Goal: Task Accomplishment & Management: Manage account settings

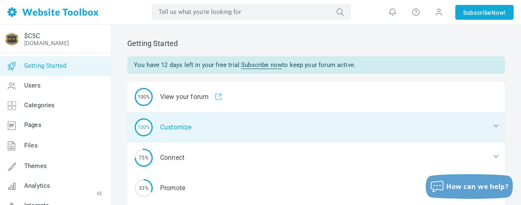
click at [181, 125] on div "100% Customize" at bounding box center [316, 127] width 378 height 30
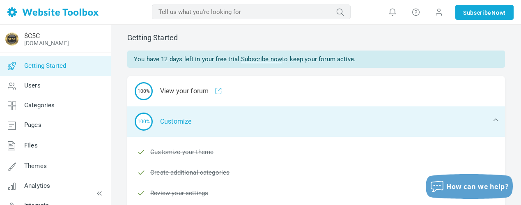
scroll to position [82, 0]
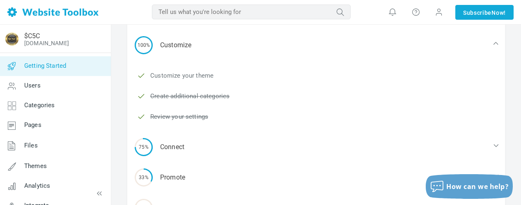
click at [177, 74] on link "Customize your theme" at bounding box center [181, 75] width 63 height 9
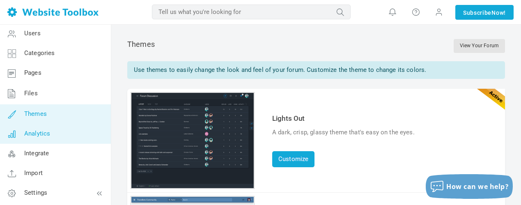
scroll to position [53, 0]
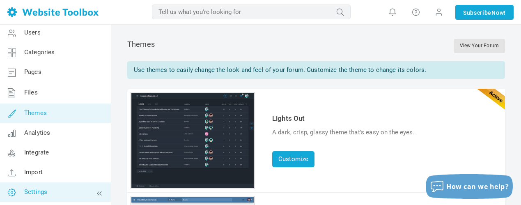
click at [48, 192] on link "Settings" at bounding box center [55, 192] width 111 height 20
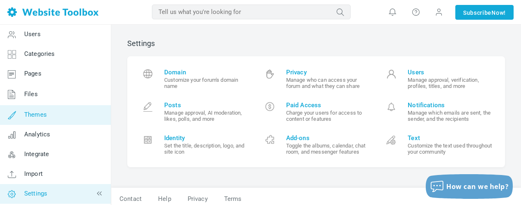
scroll to position [53, 0]
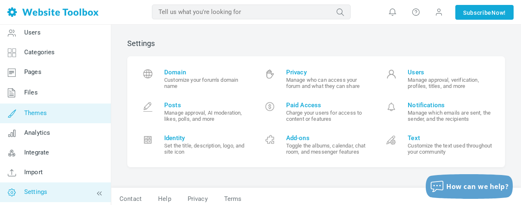
click at [63, 109] on link "Themes" at bounding box center [55, 114] width 111 height 20
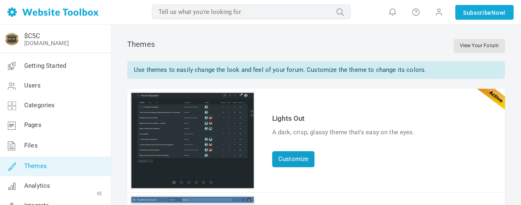
click at [298, 155] on link "Customize" at bounding box center [293, 159] width 42 height 16
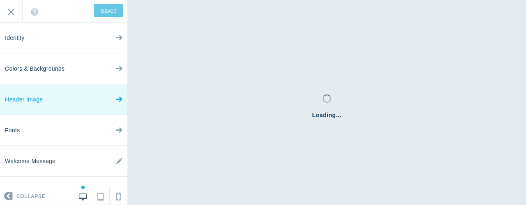
click at [51, 97] on link "Header Image" at bounding box center [63, 99] width 127 height 31
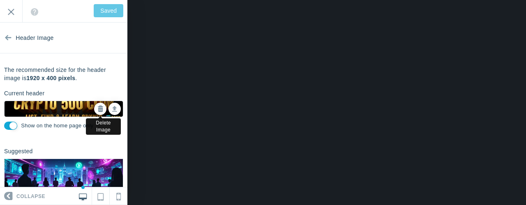
click at [97, 106] on icon at bounding box center [100, 109] width 6 height 6
checkbox input "false"
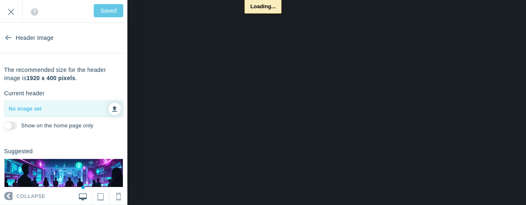
type input "Save"
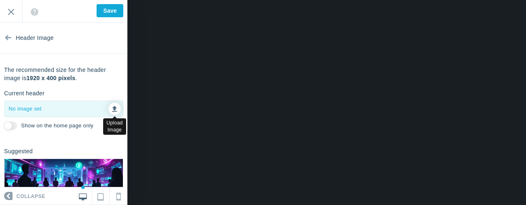
click at [112, 109] on icon at bounding box center [114, 108] width 5 height 6
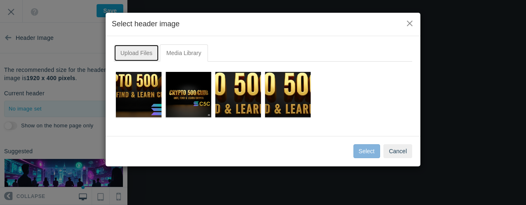
click at [138, 53] on link "Upload Files" at bounding box center [136, 52] width 45 height 17
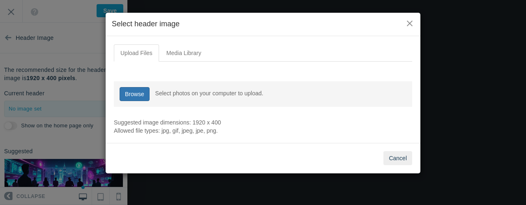
click at [143, 95] on link "Browse" at bounding box center [135, 94] width 30 height 14
type input "C:\fakepath\unnamed (1).png"
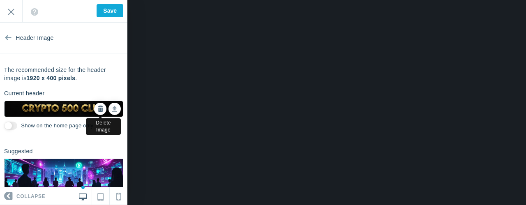
click at [97, 109] on icon at bounding box center [100, 109] width 6 height 6
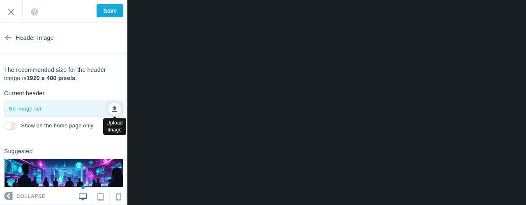
click at [112, 108] on icon at bounding box center [114, 108] width 5 height 6
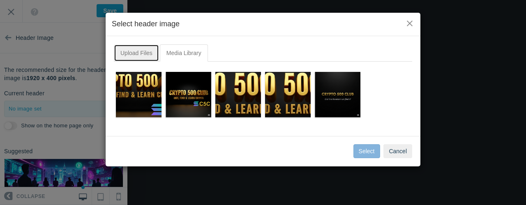
click at [133, 50] on link "Upload Files" at bounding box center [136, 52] width 45 height 17
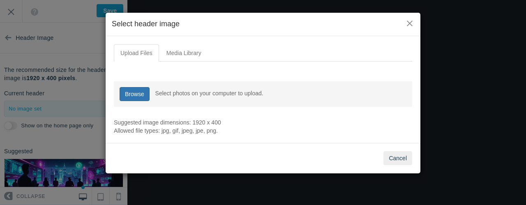
click at [129, 91] on link "Browse" at bounding box center [135, 94] width 30 height 14
type input "C:\fakepath\dSobz7gdEZNI.png"
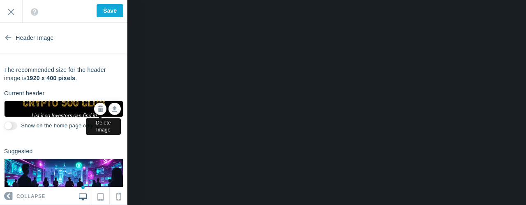
click at [97, 110] on icon at bounding box center [100, 109] width 6 height 6
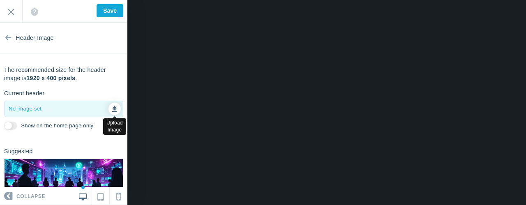
click at [112, 108] on icon at bounding box center [114, 108] width 5 height 6
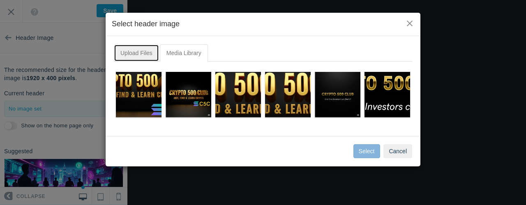
click at [140, 53] on link "Upload Files" at bounding box center [136, 52] width 45 height 17
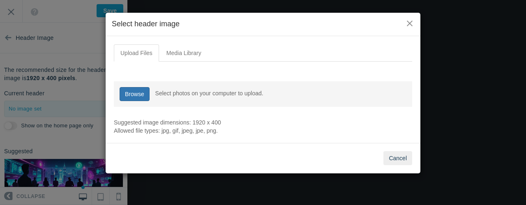
click at [132, 89] on link "Browse" at bounding box center [135, 94] width 30 height 14
type input "C:\fakepath\MaP6NZEywY4I.png"
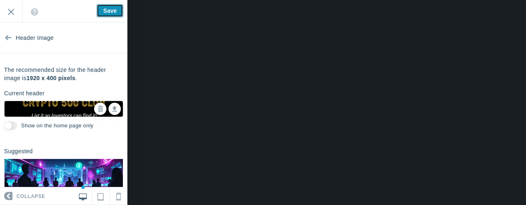
click at [108, 9] on input "Save" at bounding box center [110, 10] width 27 height 13
type input "Saved"
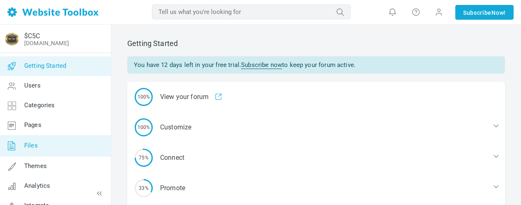
scroll to position [41, 0]
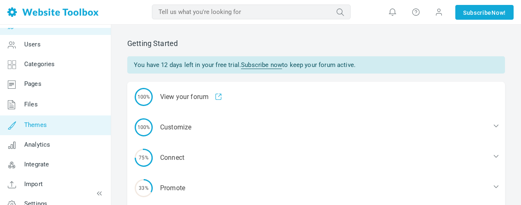
click at [73, 129] on link "Themes" at bounding box center [55, 125] width 111 height 20
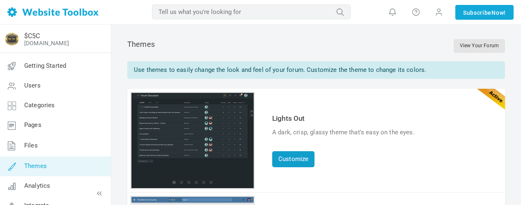
click at [298, 161] on link "Customize" at bounding box center [293, 159] width 42 height 16
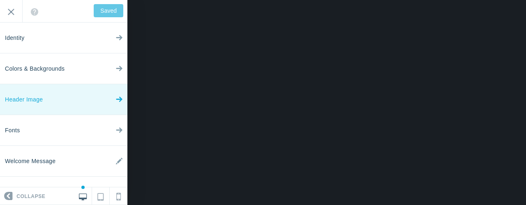
click at [64, 106] on link "Header Image" at bounding box center [63, 99] width 127 height 31
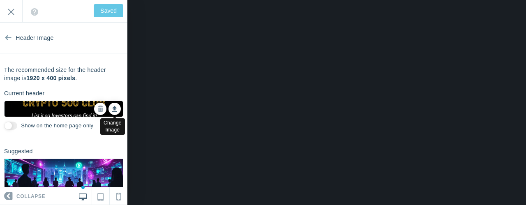
click at [112, 110] on icon at bounding box center [114, 108] width 5 height 6
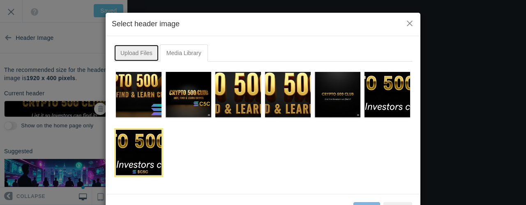
click at [139, 53] on link "Upload Files" at bounding box center [136, 52] width 45 height 17
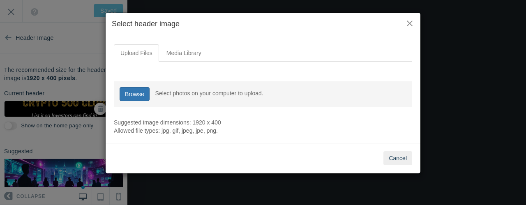
click at [138, 93] on link "Browse" at bounding box center [135, 94] width 30 height 14
type input "C:\fakepath\unnamed (1).png"
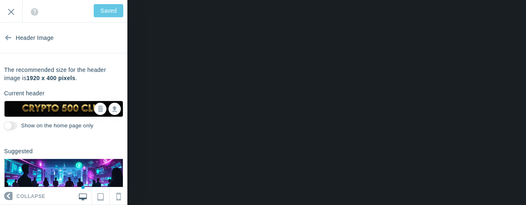
type input "Save"
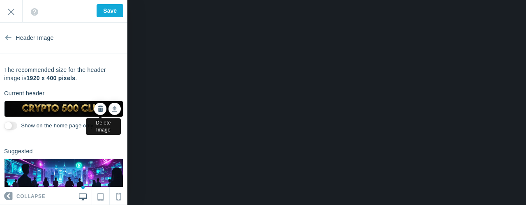
click at [97, 108] on icon at bounding box center [100, 109] width 6 height 6
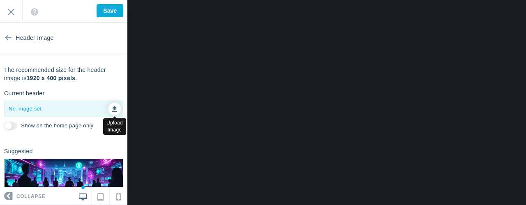
click at [112, 108] on icon at bounding box center [114, 108] width 5 height 6
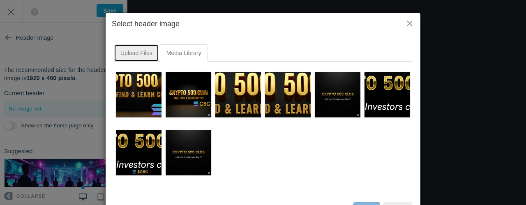
click at [139, 54] on link "Upload Files" at bounding box center [136, 52] width 45 height 17
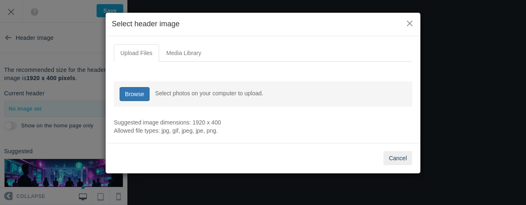
click at [135, 94] on link "Browse" at bounding box center [135, 94] width 30 height 14
type input "C:\fakepath\slob.png"
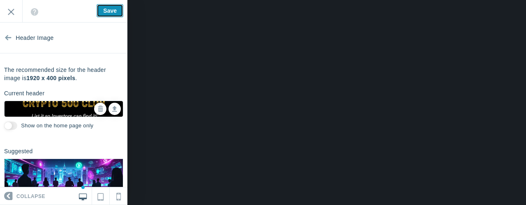
click at [105, 11] on input "Save" at bounding box center [110, 10] width 27 height 13
type input "Saved"
click at [112, 110] on icon at bounding box center [114, 108] width 5 height 6
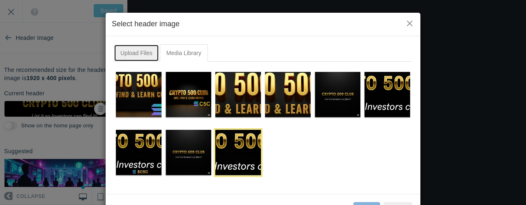
click at [142, 53] on link "Upload Files" at bounding box center [136, 52] width 45 height 17
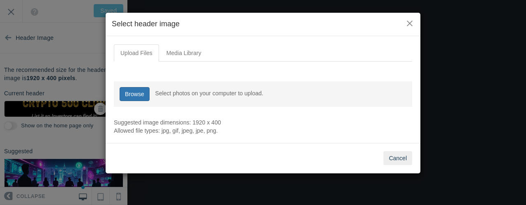
click at [138, 92] on link "Browse" at bounding box center [135, 94] width 30 height 14
type input "C:\fakepath\92N6laWQe6q1.png"
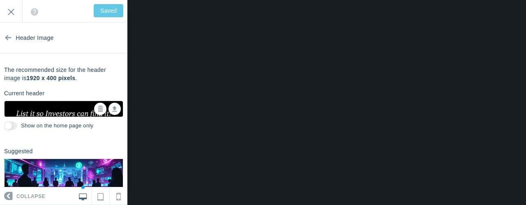
type input "Save"
click at [112, 108] on icon at bounding box center [114, 108] width 5 height 6
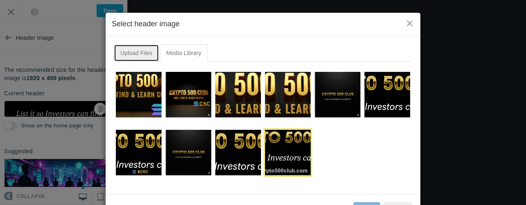
click at [136, 54] on link "Upload Files" at bounding box center [136, 52] width 45 height 17
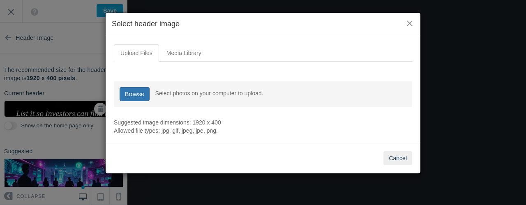
click at [132, 94] on link "Browse" at bounding box center [135, 94] width 30 height 14
type input "C:\fakepath\92N6laWQe6q1.png"
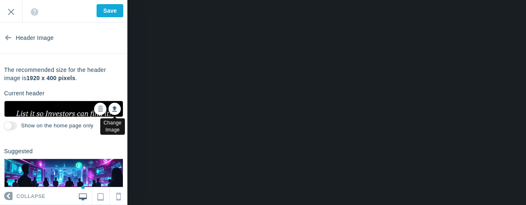
click at [108, 104] on link at bounding box center [114, 109] width 12 height 12
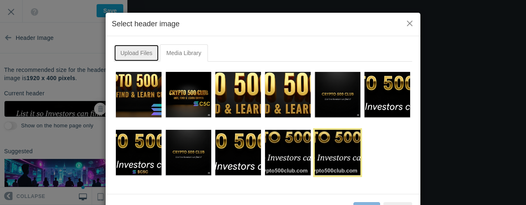
click at [140, 51] on link "Upload Files" at bounding box center [136, 52] width 45 height 17
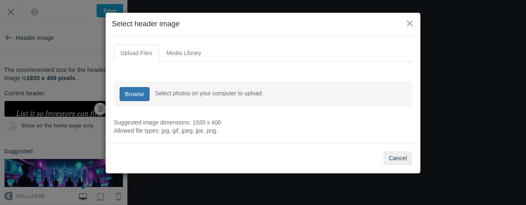
click at [128, 94] on link "Browse" at bounding box center [135, 94] width 30 height 14
type input "C:\fakepath\MaP6NZEywY4I.png"
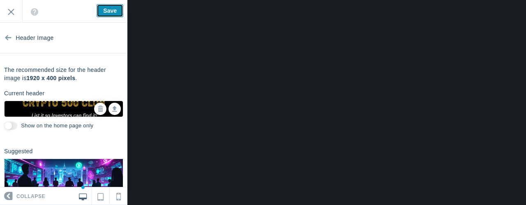
click at [106, 11] on input "Save" at bounding box center [110, 10] width 27 height 13
type input "Saved"
click at [112, 109] on icon at bounding box center [114, 108] width 5 height 6
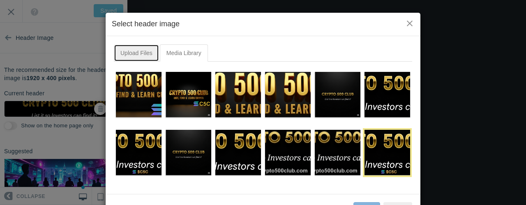
click at [133, 53] on link "Upload Files" at bounding box center [136, 52] width 45 height 17
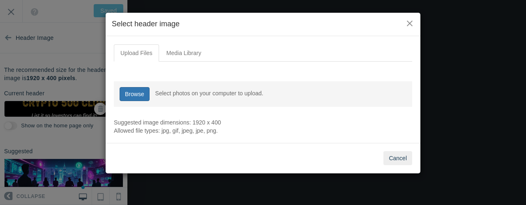
click at [138, 94] on link "Browse" at bounding box center [135, 94] width 30 height 14
type input "C:\fakepath\nYxkal8h2D9Z.png"
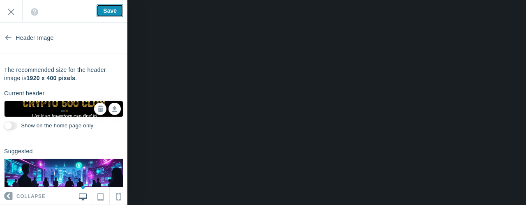
click at [105, 9] on input "Save" at bounding box center [110, 10] width 27 height 13
type input "Saved"
